Goal: Task Accomplishment & Management: Manage account settings

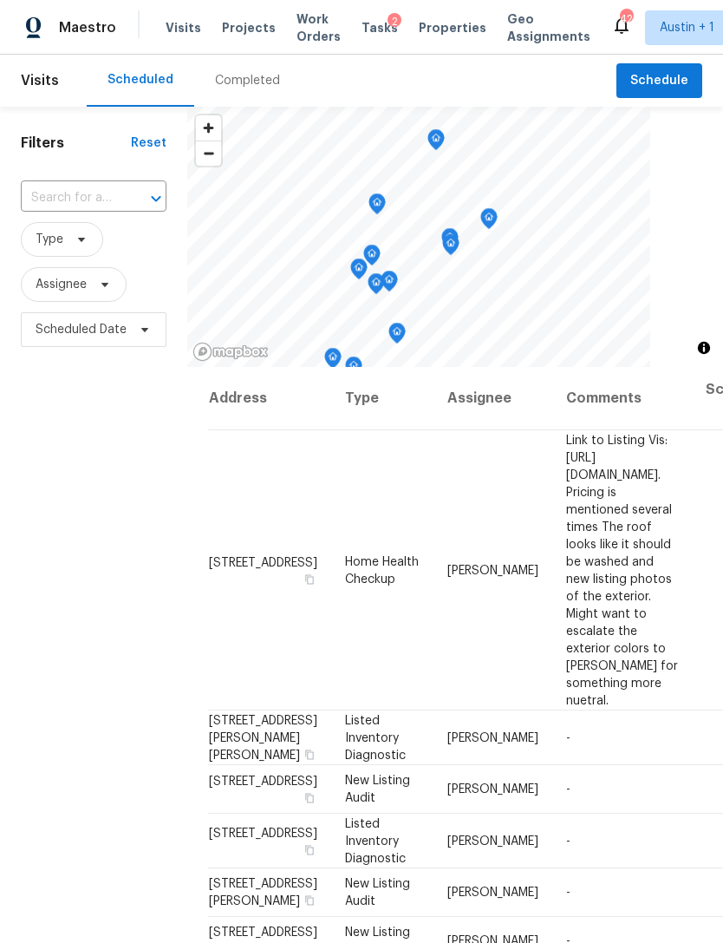
click at [179, 32] on span "Visits" at bounding box center [184, 27] width 36 height 17
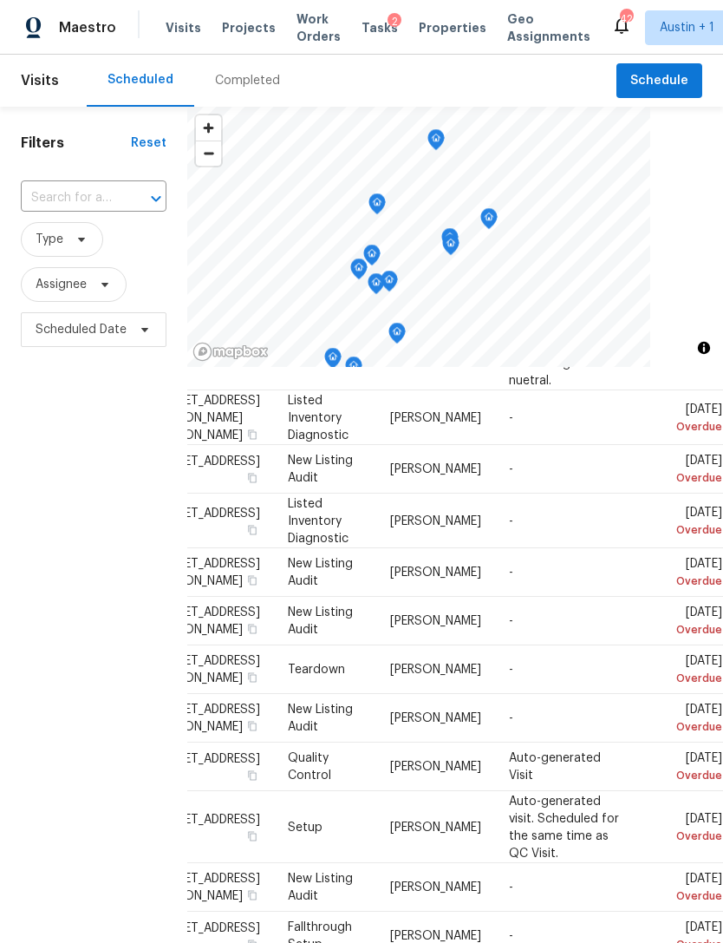
scroll to position [321, 153]
click at [0, 0] on icon at bounding box center [0, 0] width 0 height 0
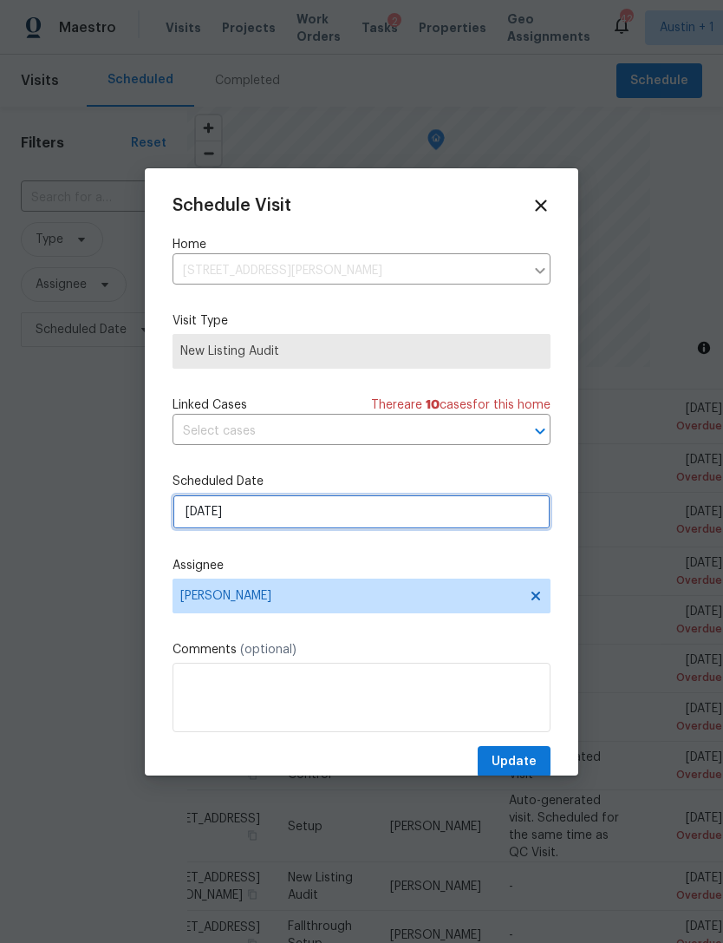
click at [296, 514] on input "[DATE]" at bounding box center [362, 511] width 378 height 35
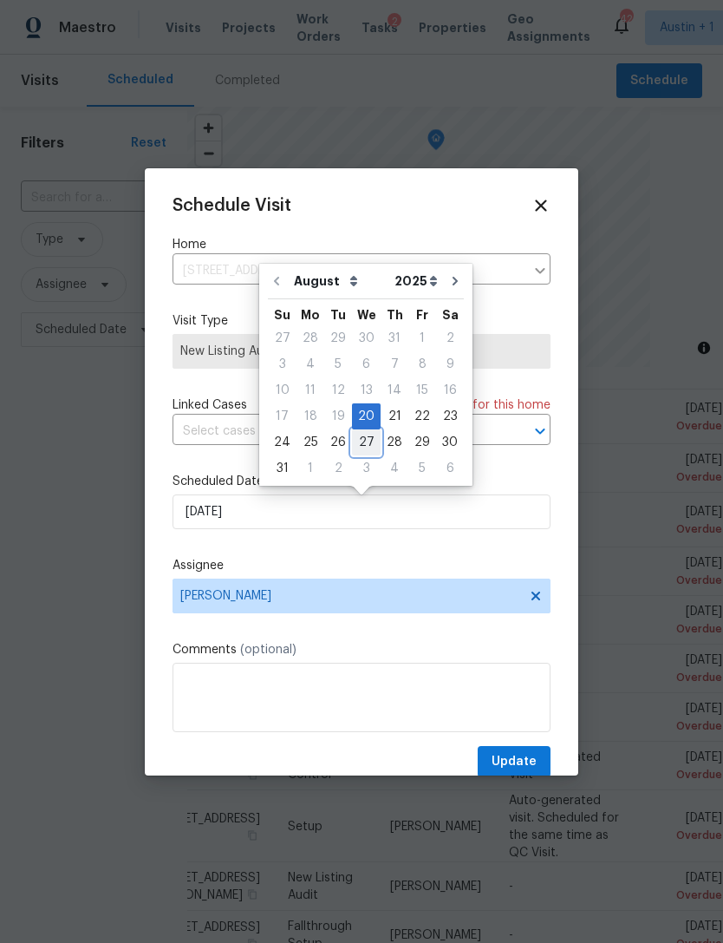
click at [371, 442] on div "27" at bounding box center [366, 442] width 29 height 24
type input "[DATE]"
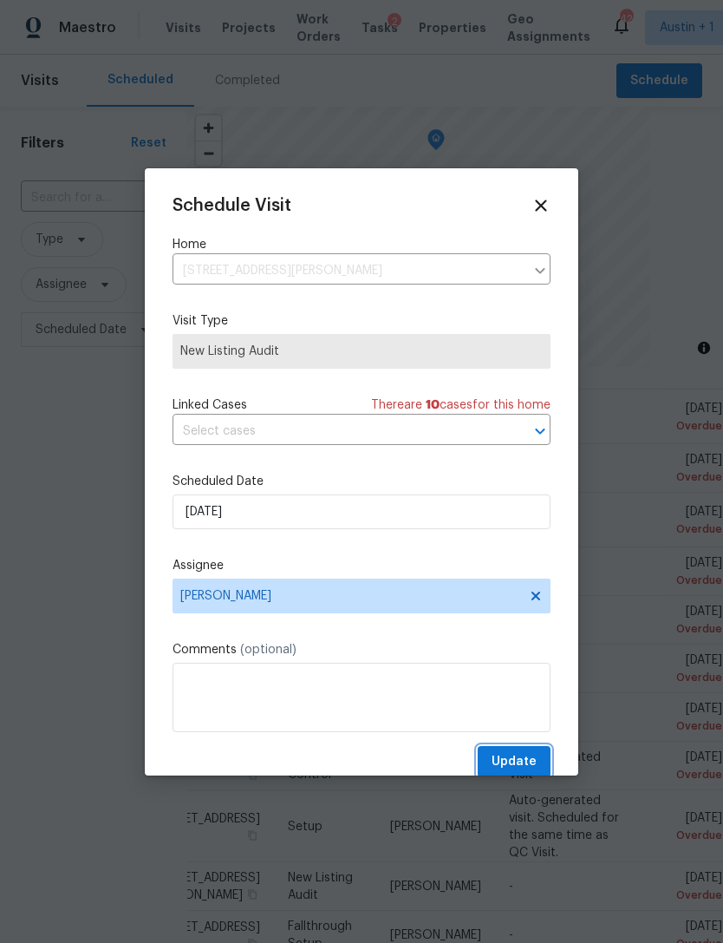
click at [523, 763] on span "Update" at bounding box center [514, 762] width 45 height 22
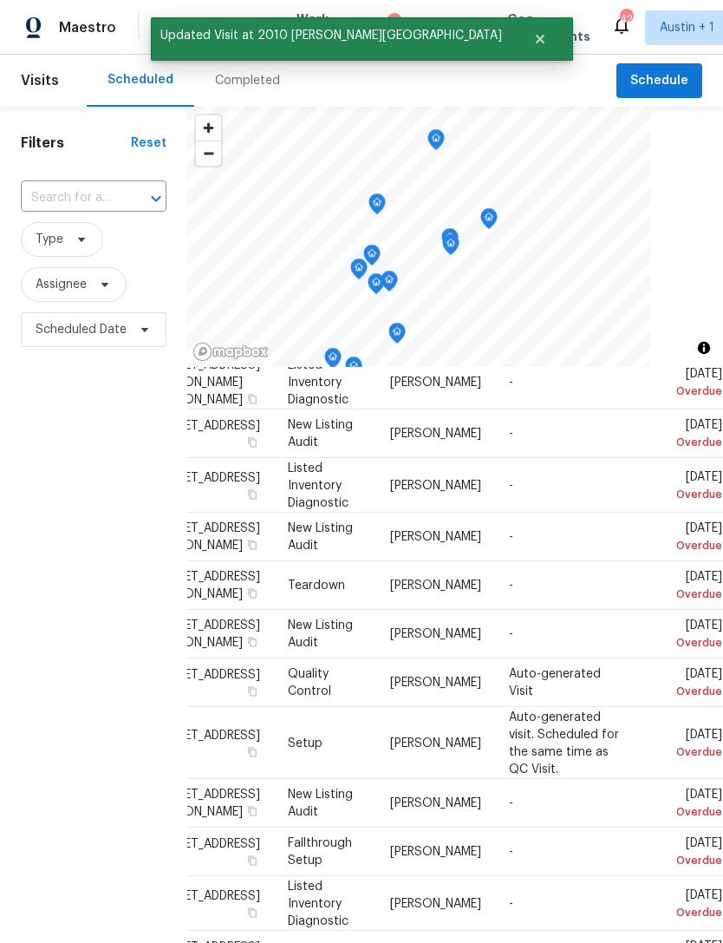
scroll to position [356, 153]
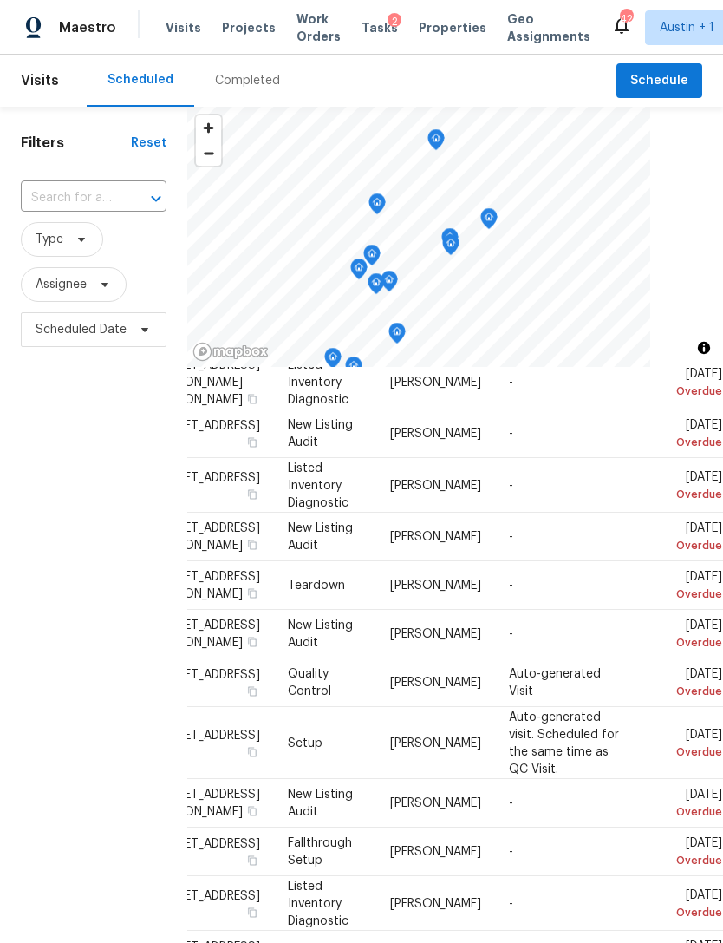
click at [0, 0] on icon at bounding box center [0, 0] width 0 height 0
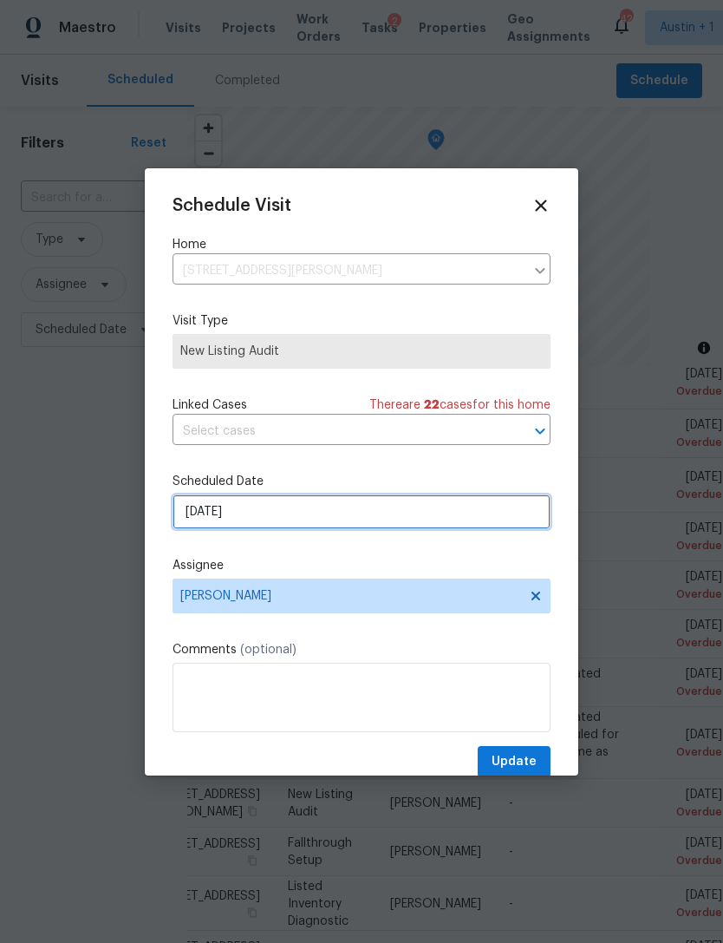
click at [370, 519] on input "[DATE]" at bounding box center [362, 511] width 378 height 35
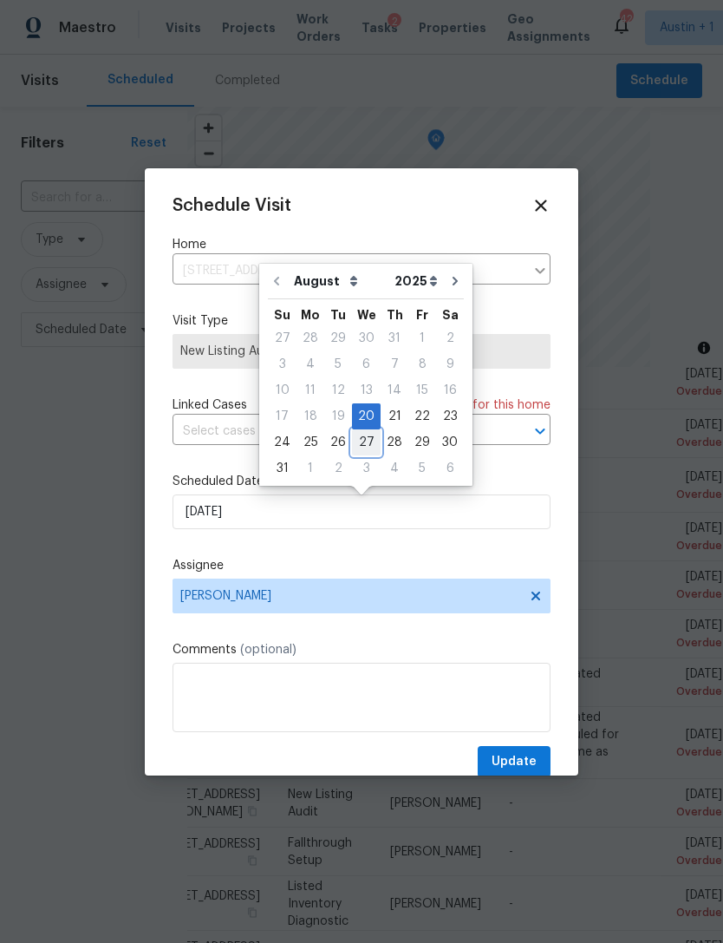
click at [369, 439] on div "27" at bounding box center [366, 442] width 29 height 24
type input "[DATE]"
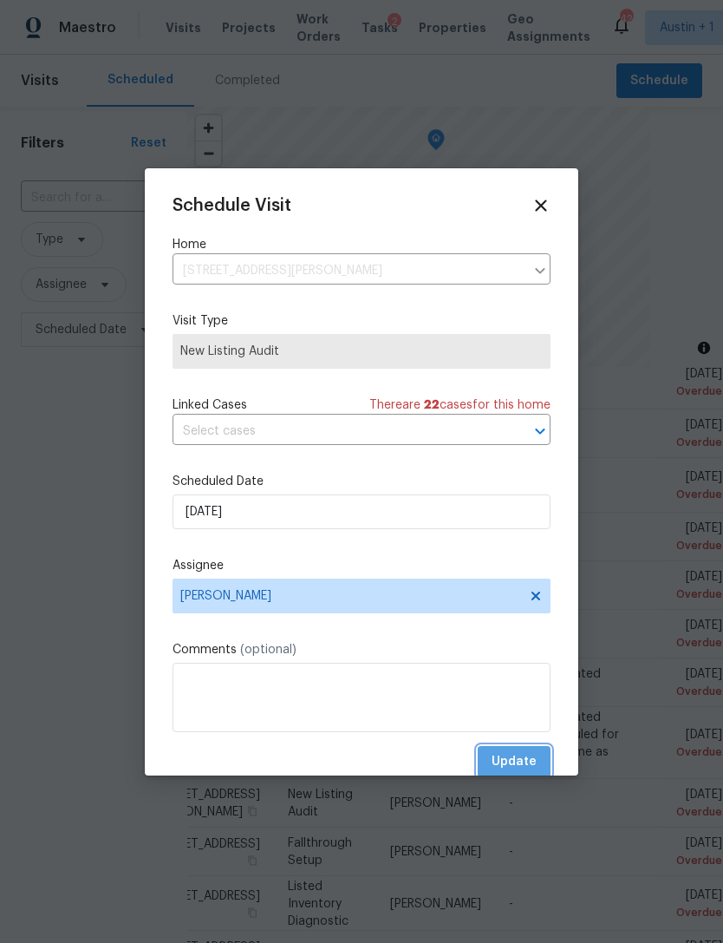
click at [510, 757] on span "Update" at bounding box center [514, 762] width 45 height 22
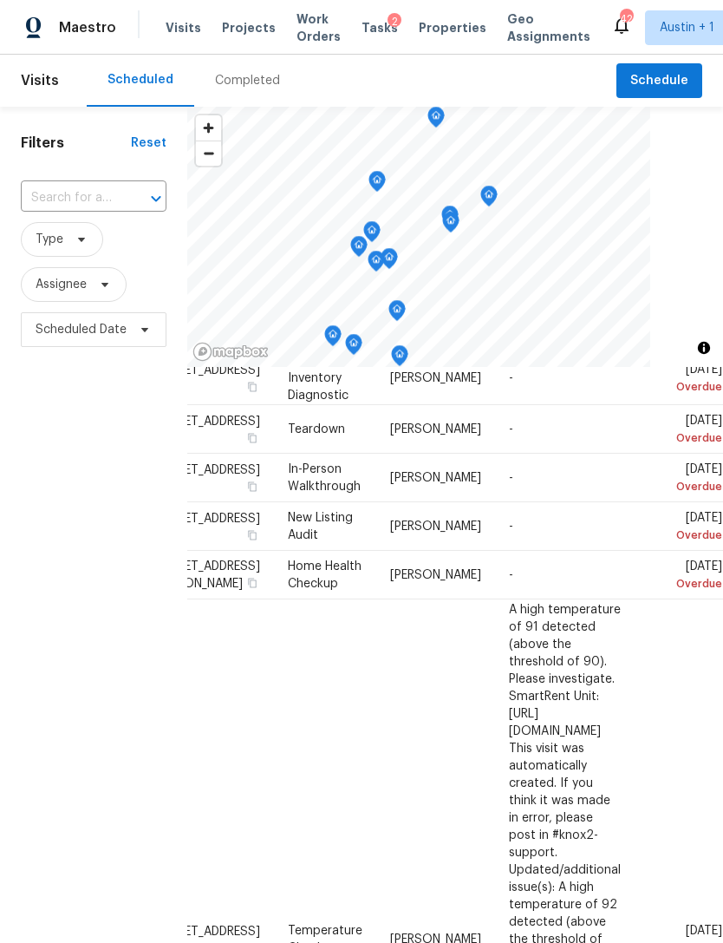
scroll to position [832, 153]
click at [0, 0] on icon at bounding box center [0, 0] width 0 height 0
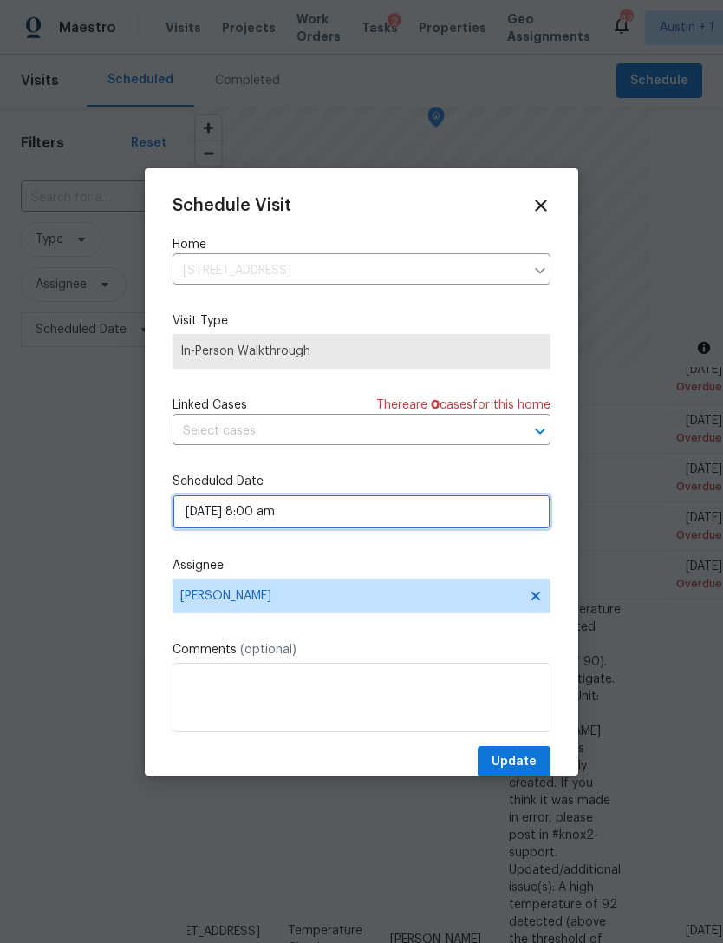
click at [317, 520] on input "[DATE] 8:00 am" at bounding box center [362, 511] width 378 height 35
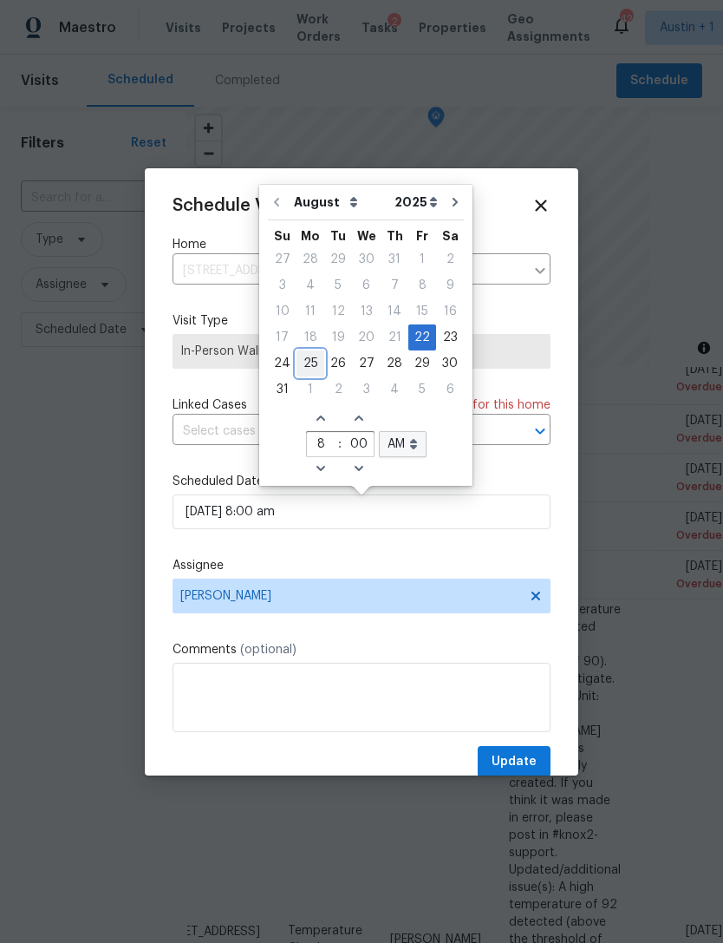
click at [312, 369] on div "25" at bounding box center [311, 363] width 28 height 24
type input "[DATE] 8:00 am"
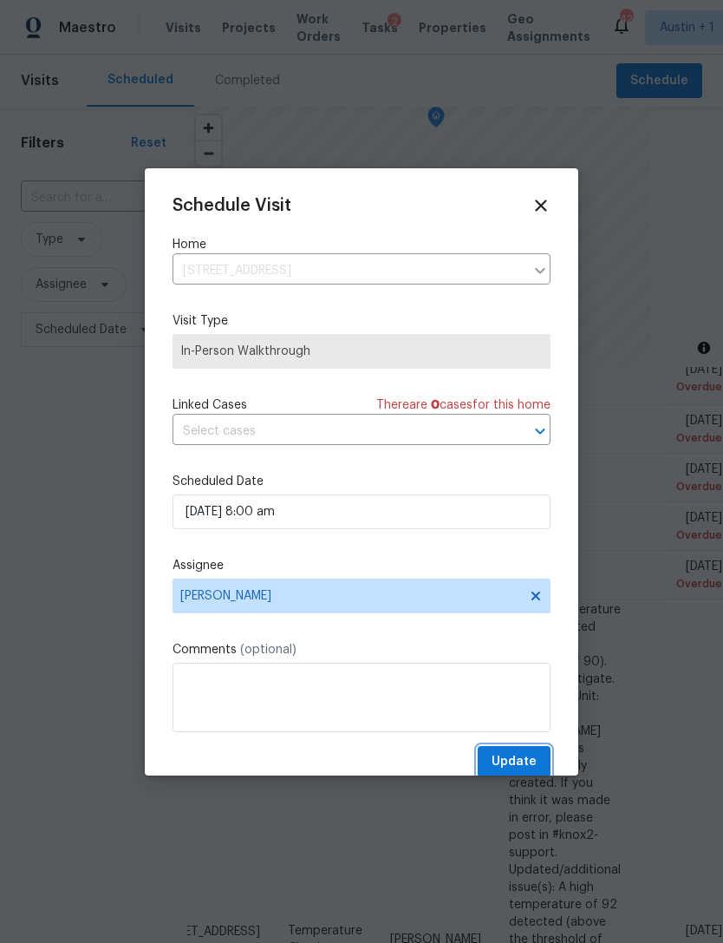
click at [529, 766] on span "Update" at bounding box center [514, 762] width 45 height 22
